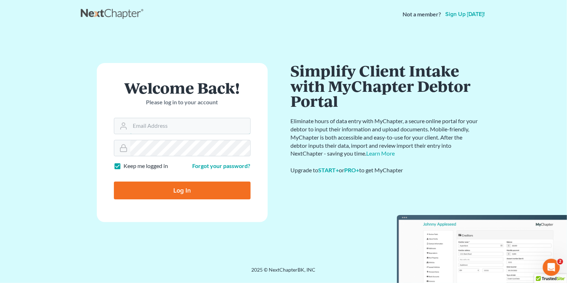
type input "doug@howardlawgroup.com"
click at [177, 192] on input "Log In" at bounding box center [182, 191] width 137 height 18
type input "Thinking..."
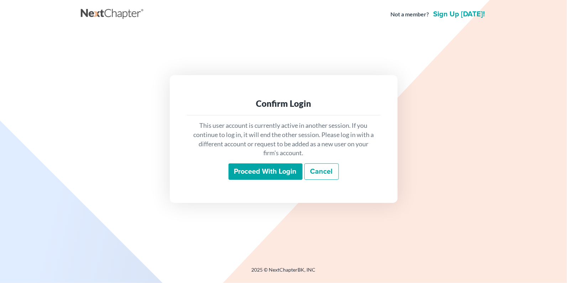
click at [285, 169] on input "Proceed with login" at bounding box center [266, 171] width 74 height 16
